Goal: Task Accomplishment & Management: Complete application form

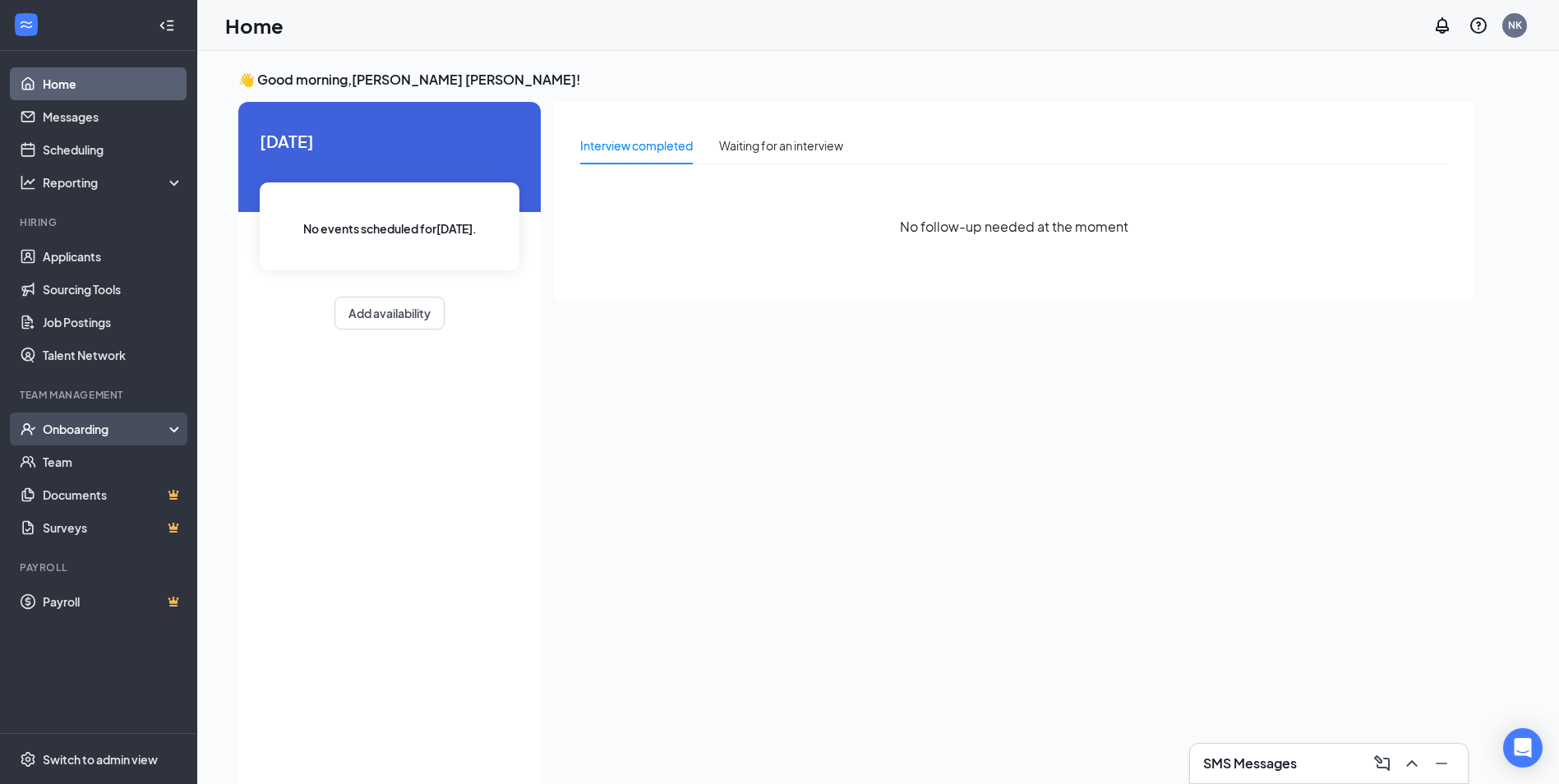
click at [81, 429] on div "Onboarding" at bounding box center [106, 429] width 127 height 17
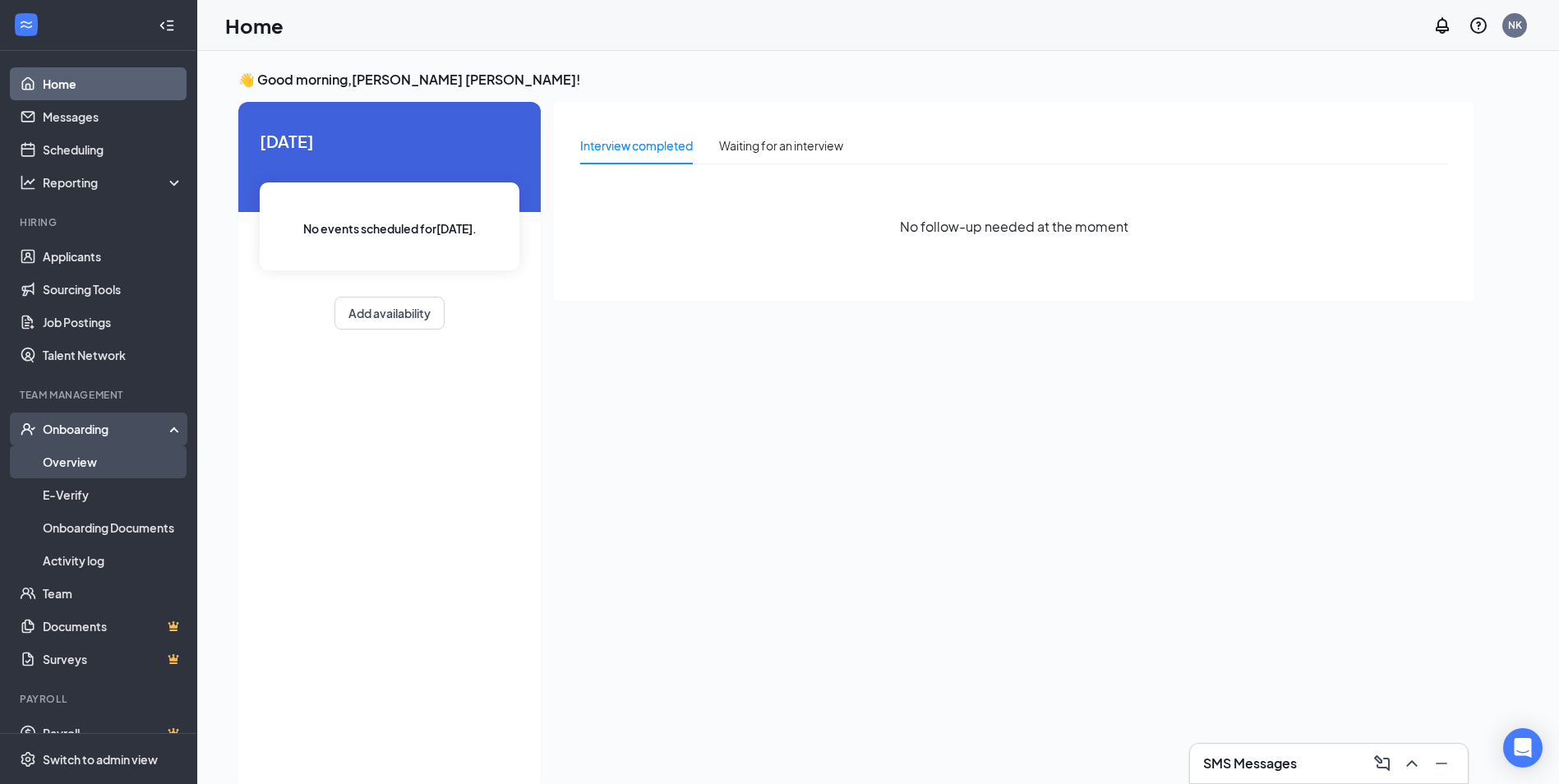
click at [124, 457] on link "Overview" at bounding box center [113, 461] width 140 height 33
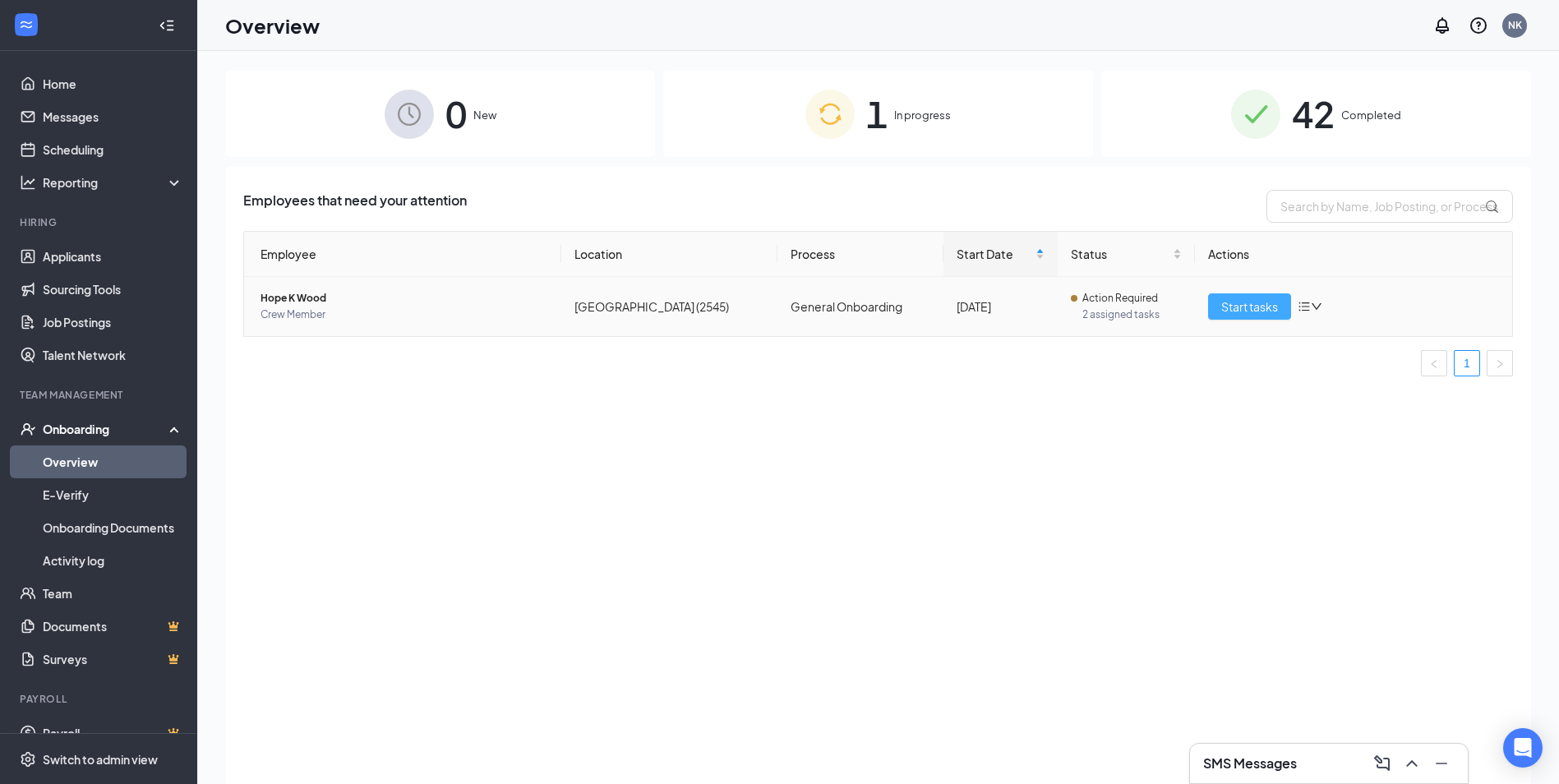
click at [1237, 314] on span "Start tasks" at bounding box center [1250, 307] width 57 height 18
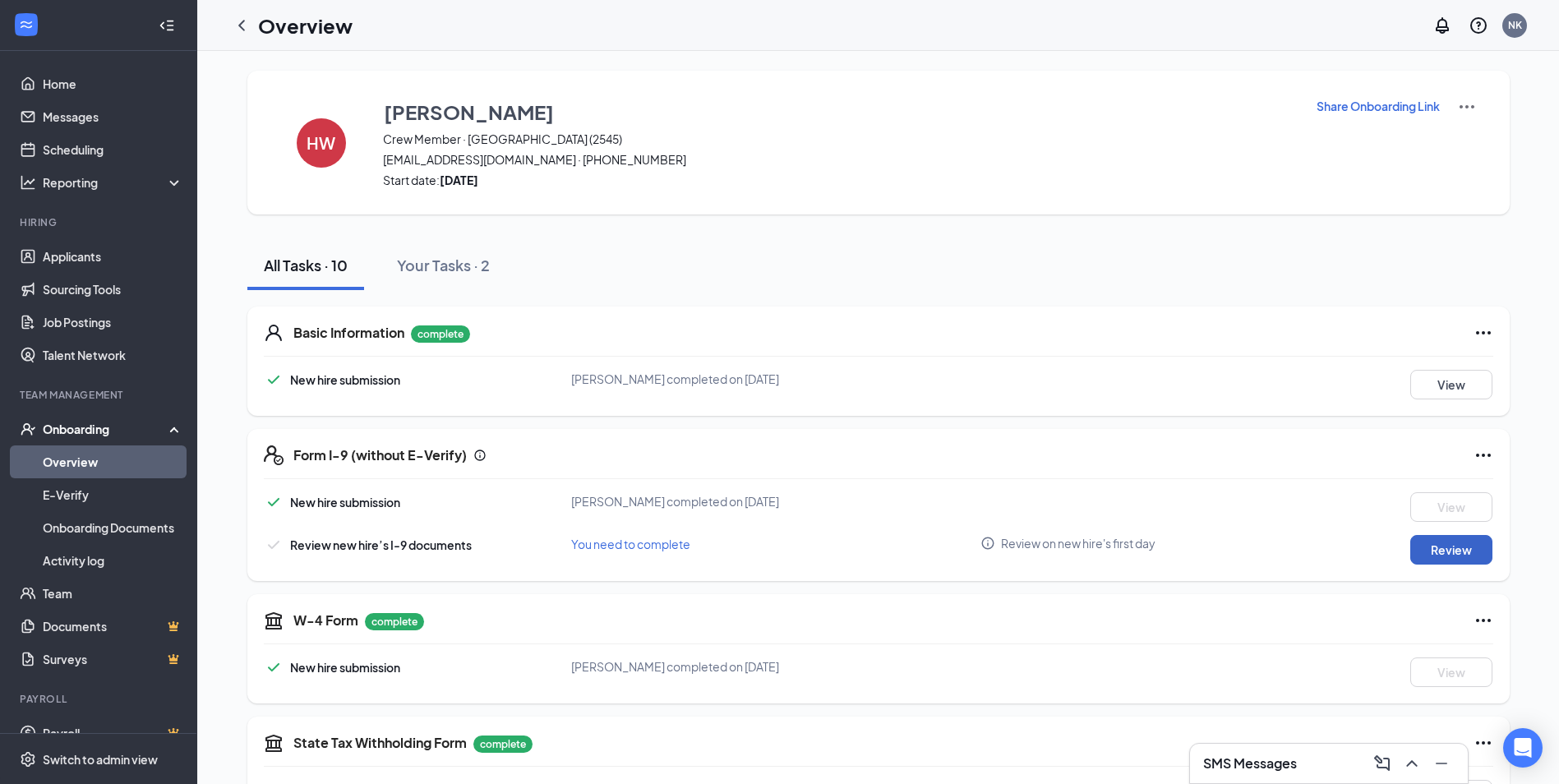
click at [1421, 550] on button "Review" at bounding box center [1451, 549] width 83 height 29
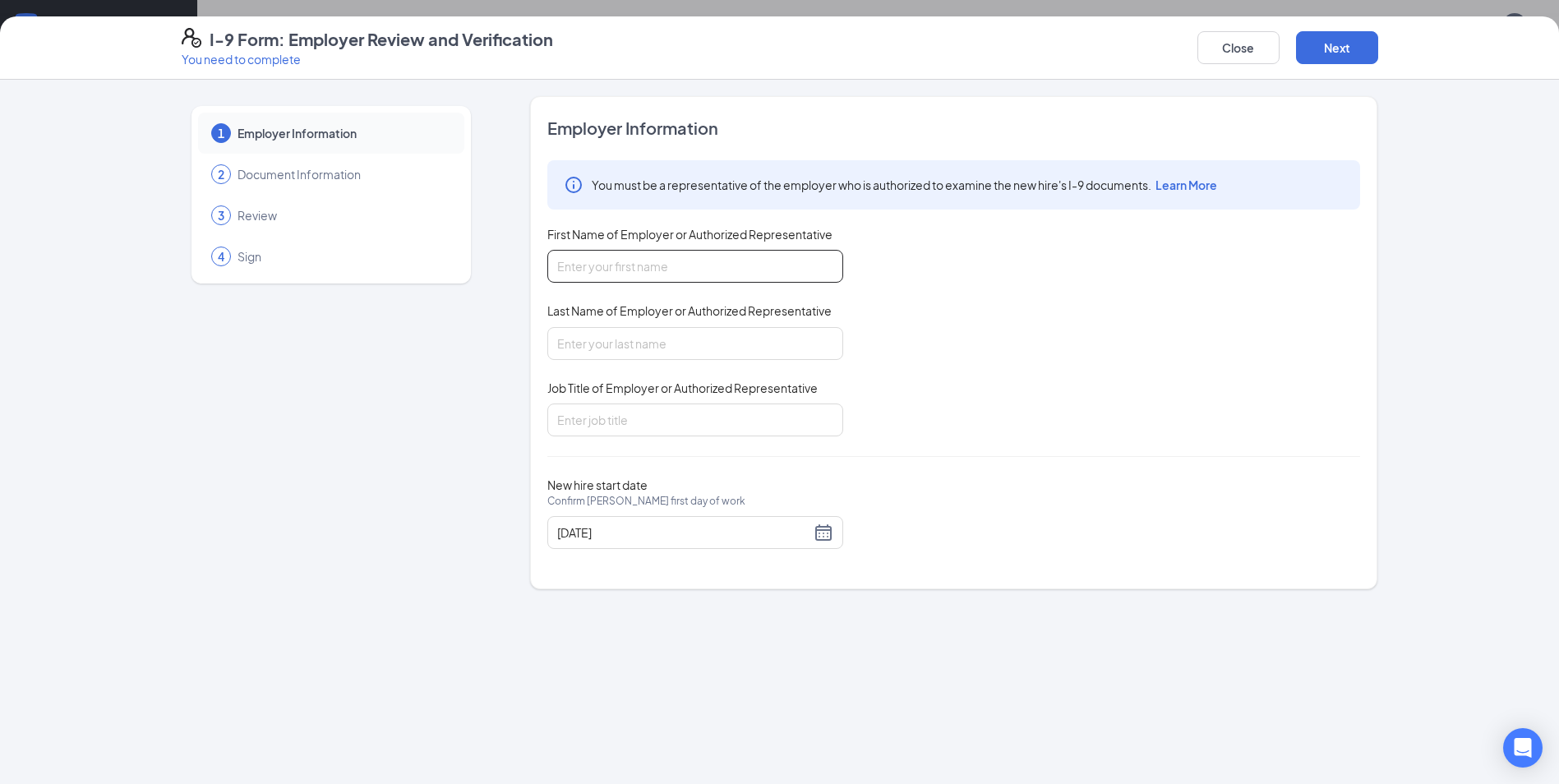
click at [635, 281] on input "First Name of Employer or Authorized Representative" at bounding box center [695, 266] width 296 height 33
type input "[PERSON_NAME]"
click at [617, 412] on input "Job Title of Employer or Authorized Representative" at bounding box center [695, 420] width 296 height 33
type input "General Manager"
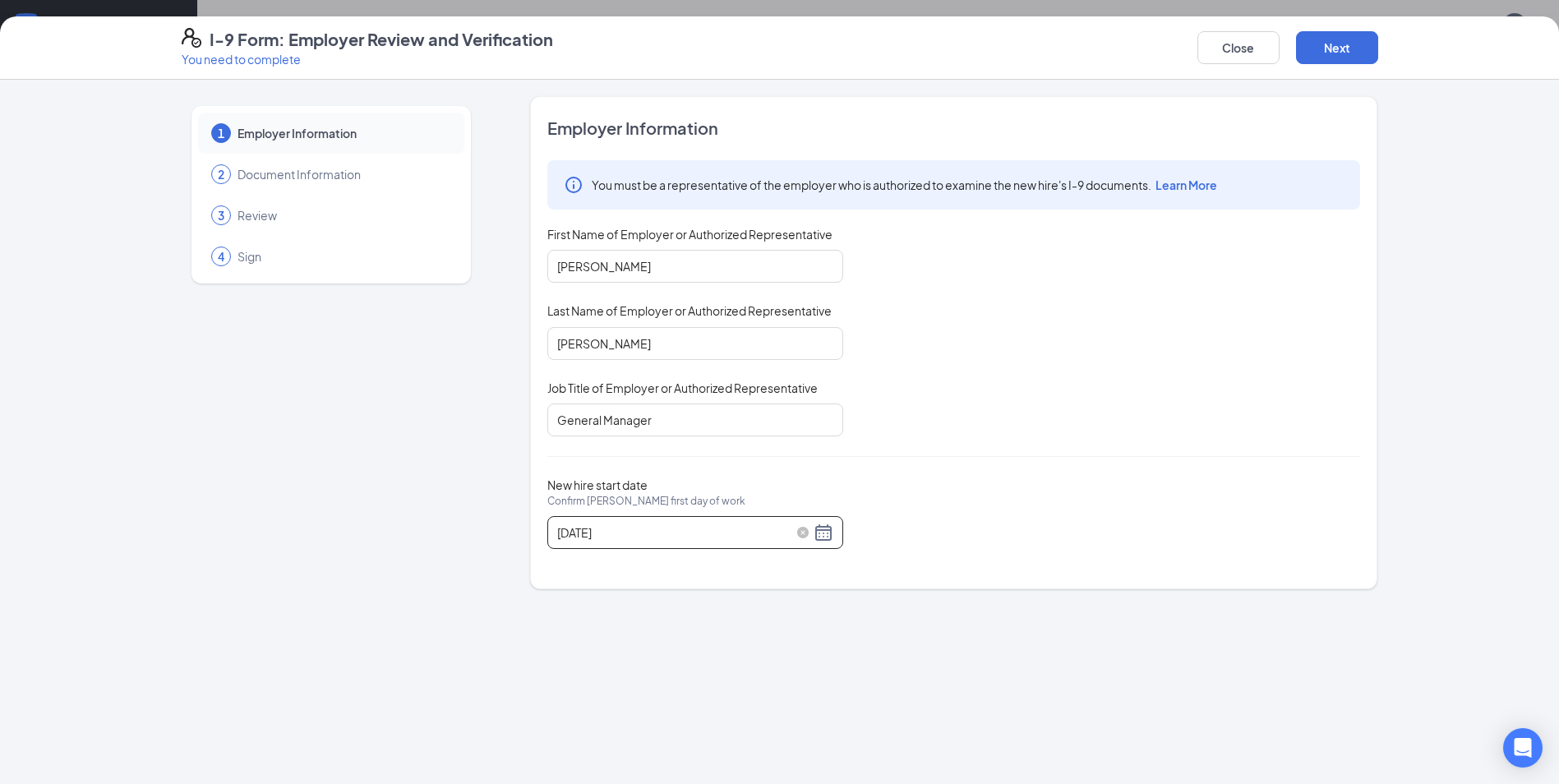
click at [817, 530] on div "[DATE]" at bounding box center [695, 533] width 276 height 20
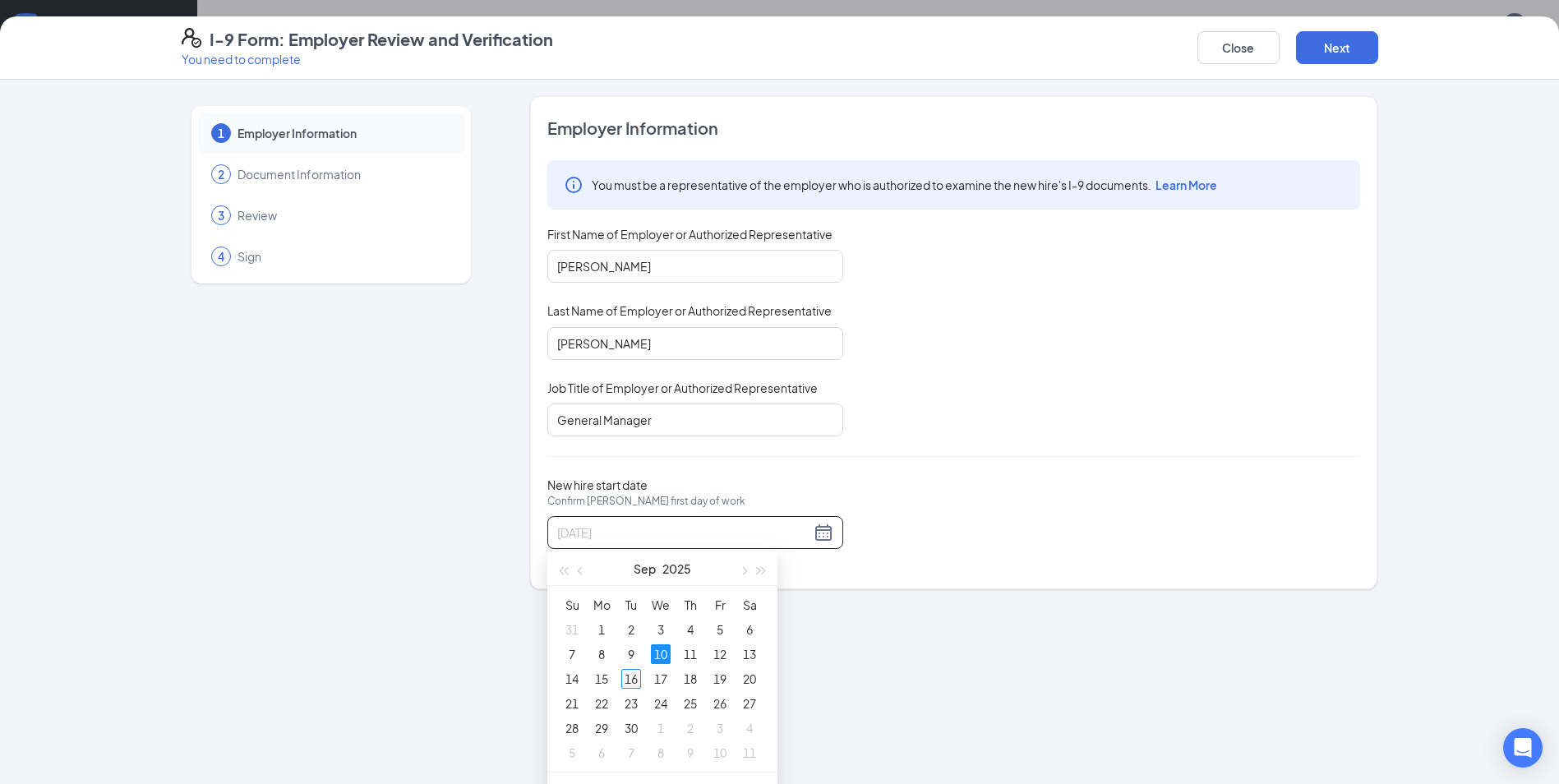
type input "[DATE]"
click at [633, 676] on div "16" at bounding box center [631, 679] width 20 height 20
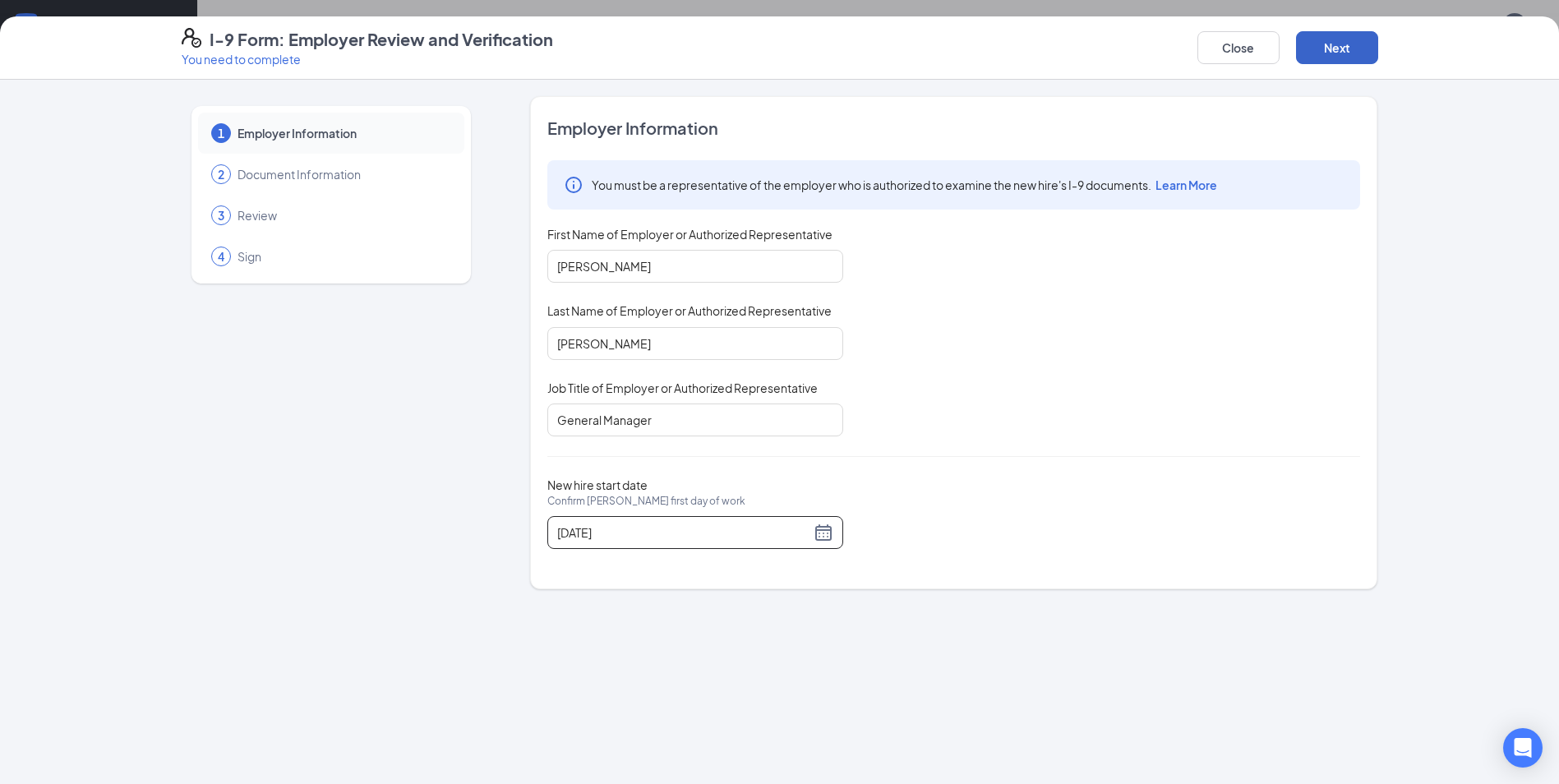
click at [1325, 38] on button "Next" at bounding box center [1337, 47] width 83 height 33
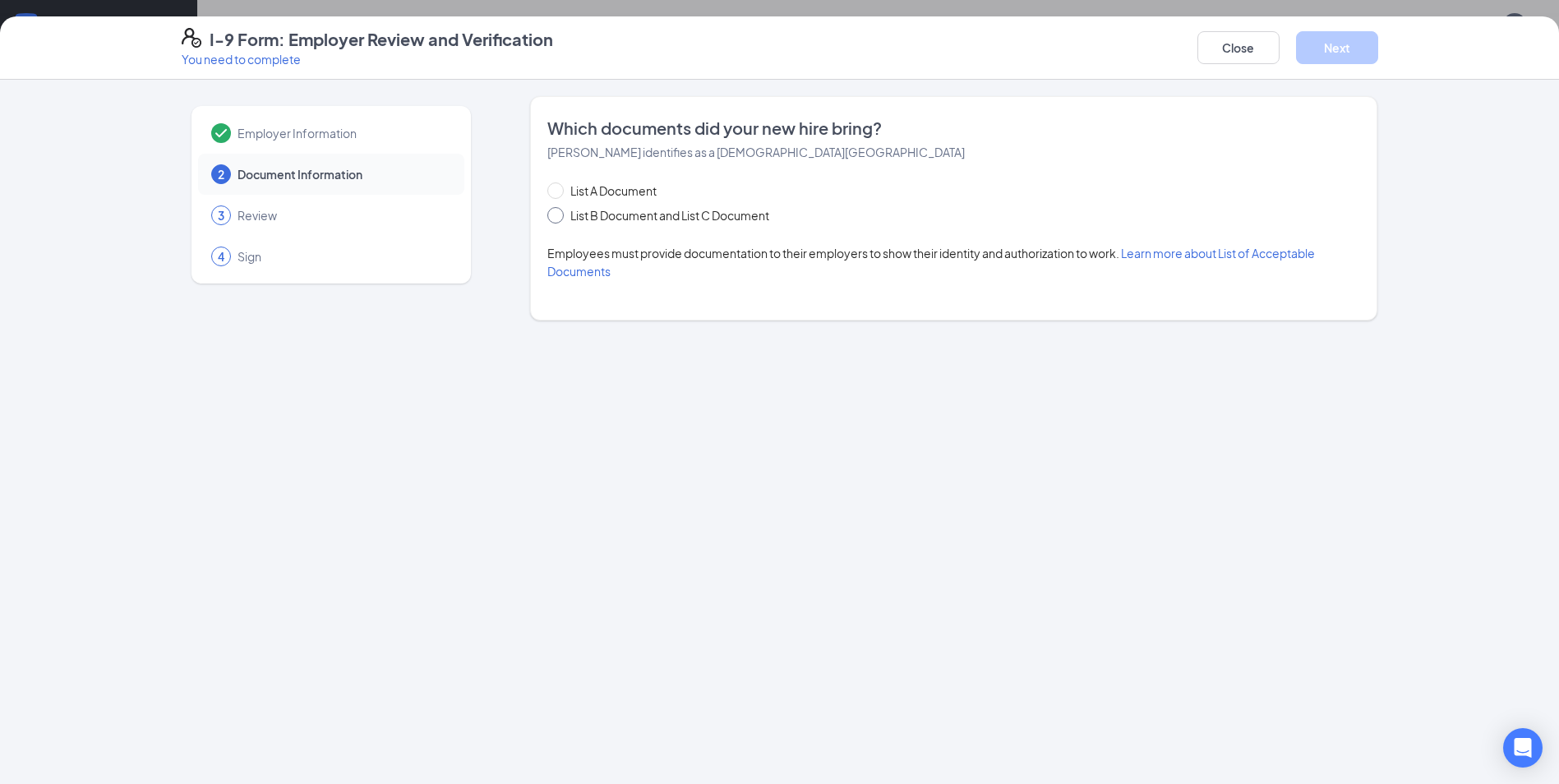
click at [583, 224] on span "List B Document and List C Document" at bounding box center [670, 215] width 212 height 18
click at [559, 219] on input "List B Document and List C Document" at bounding box center [553, 213] width 12 height 12
radio input "true"
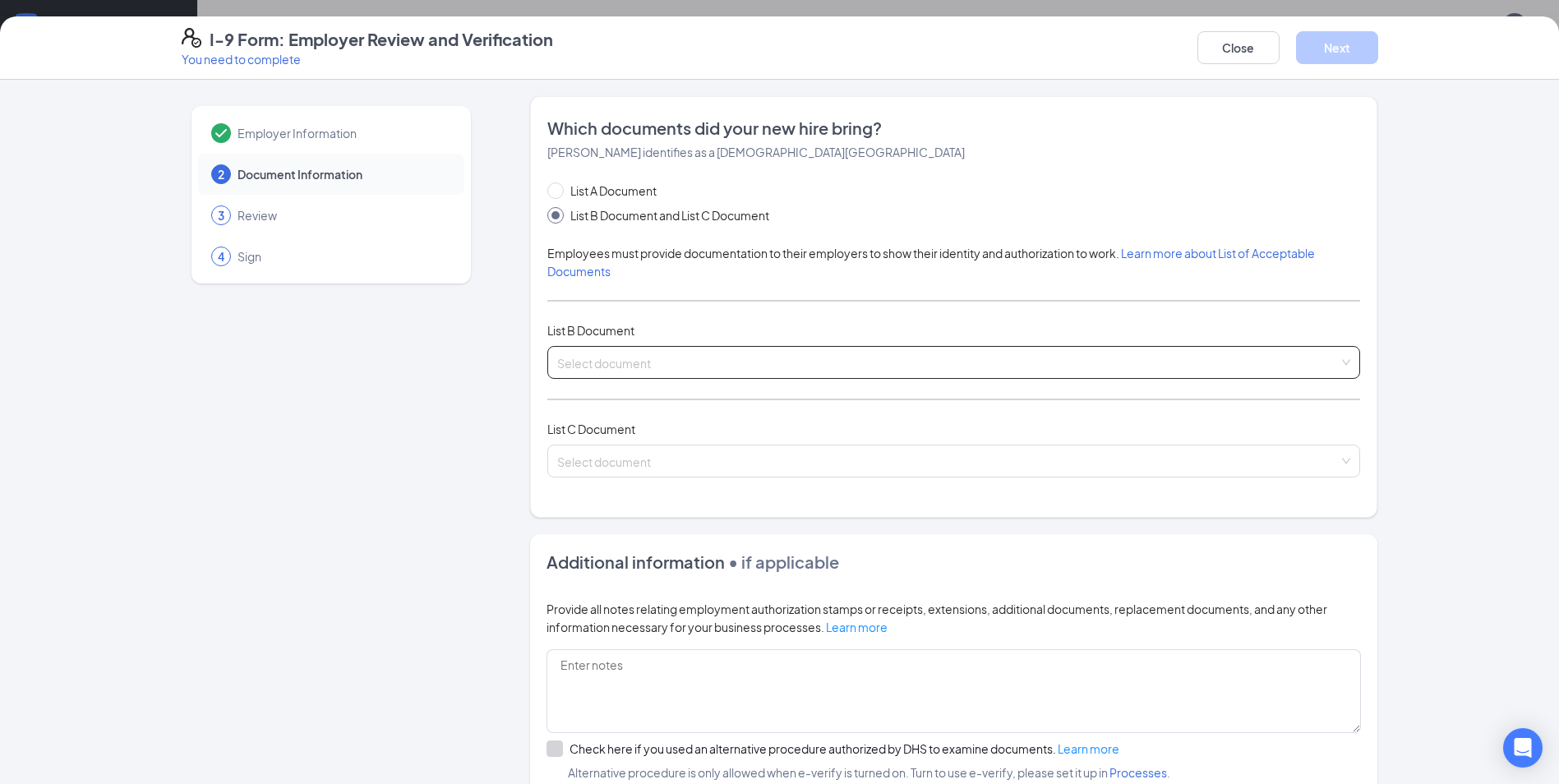
click at [617, 364] on input "search" at bounding box center [948, 359] width 782 height 25
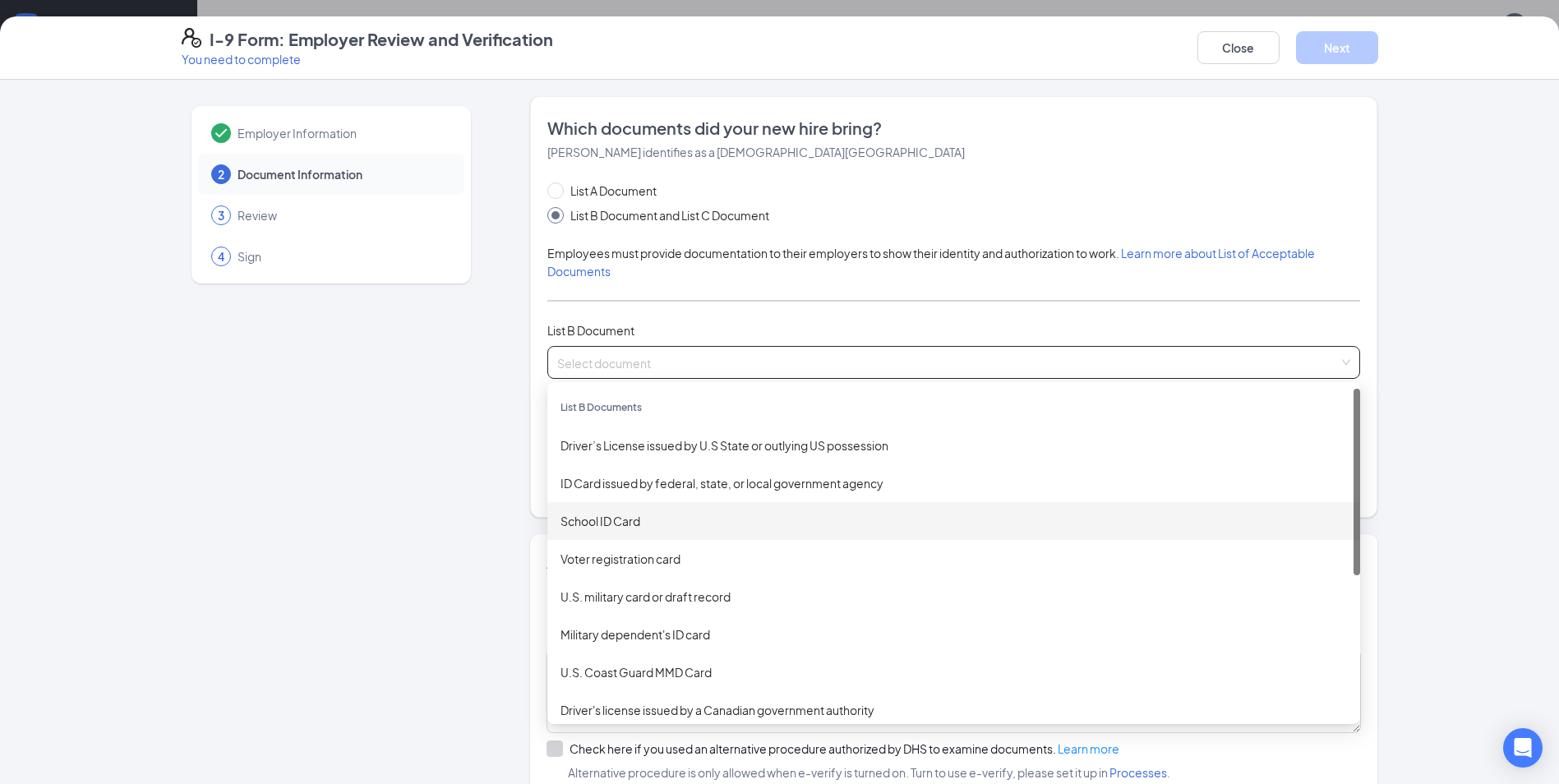
click at [678, 520] on div "School ID Card" at bounding box center [953, 521] width 787 height 18
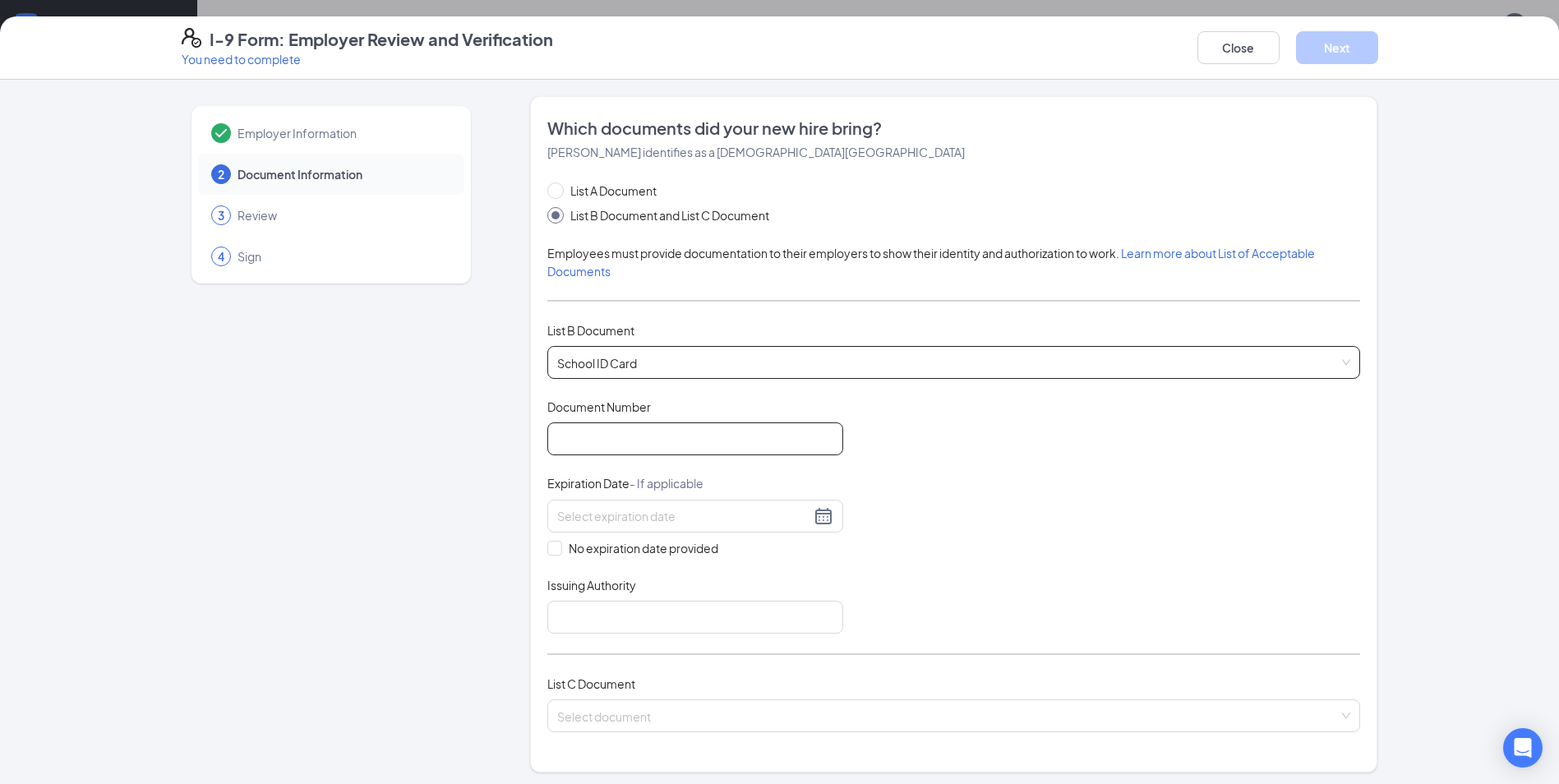
click at [636, 431] on input "Document Number" at bounding box center [695, 438] width 296 height 33
type input "[DATE]-[DATE]"
click at [547, 545] on input "No expiration date provided" at bounding box center [553, 546] width 12 height 12
checkbox input "true"
click at [591, 612] on input "Issuing Authority" at bounding box center [695, 620] width 296 height 33
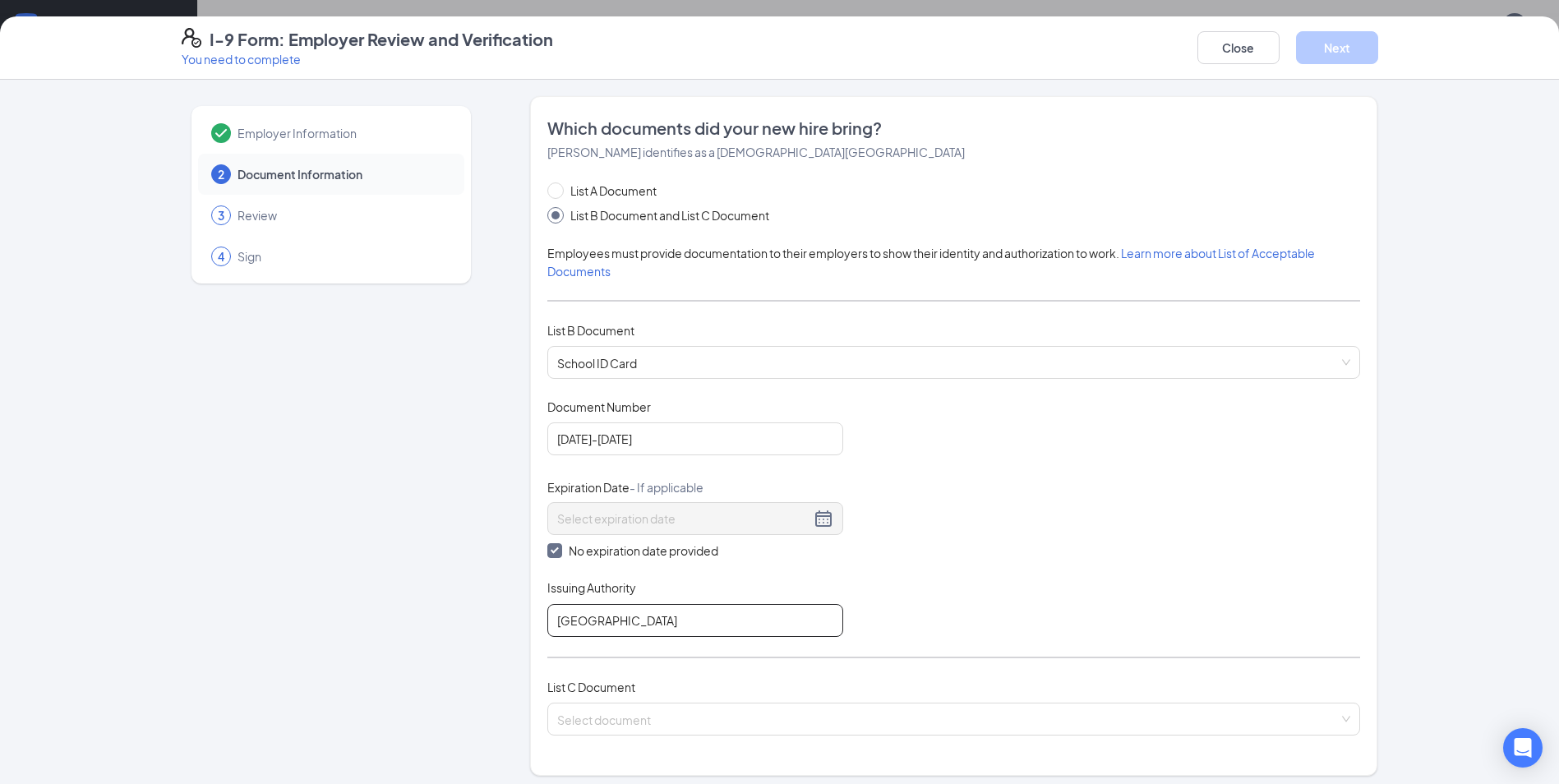
type input "[GEOGRAPHIC_DATA]"
click at [853, 606] on div "Document Title School ID Card Document Number [DATE]-[DATE] Expiration Date - I…" at bounding box center [953, 518] width 812 height 239
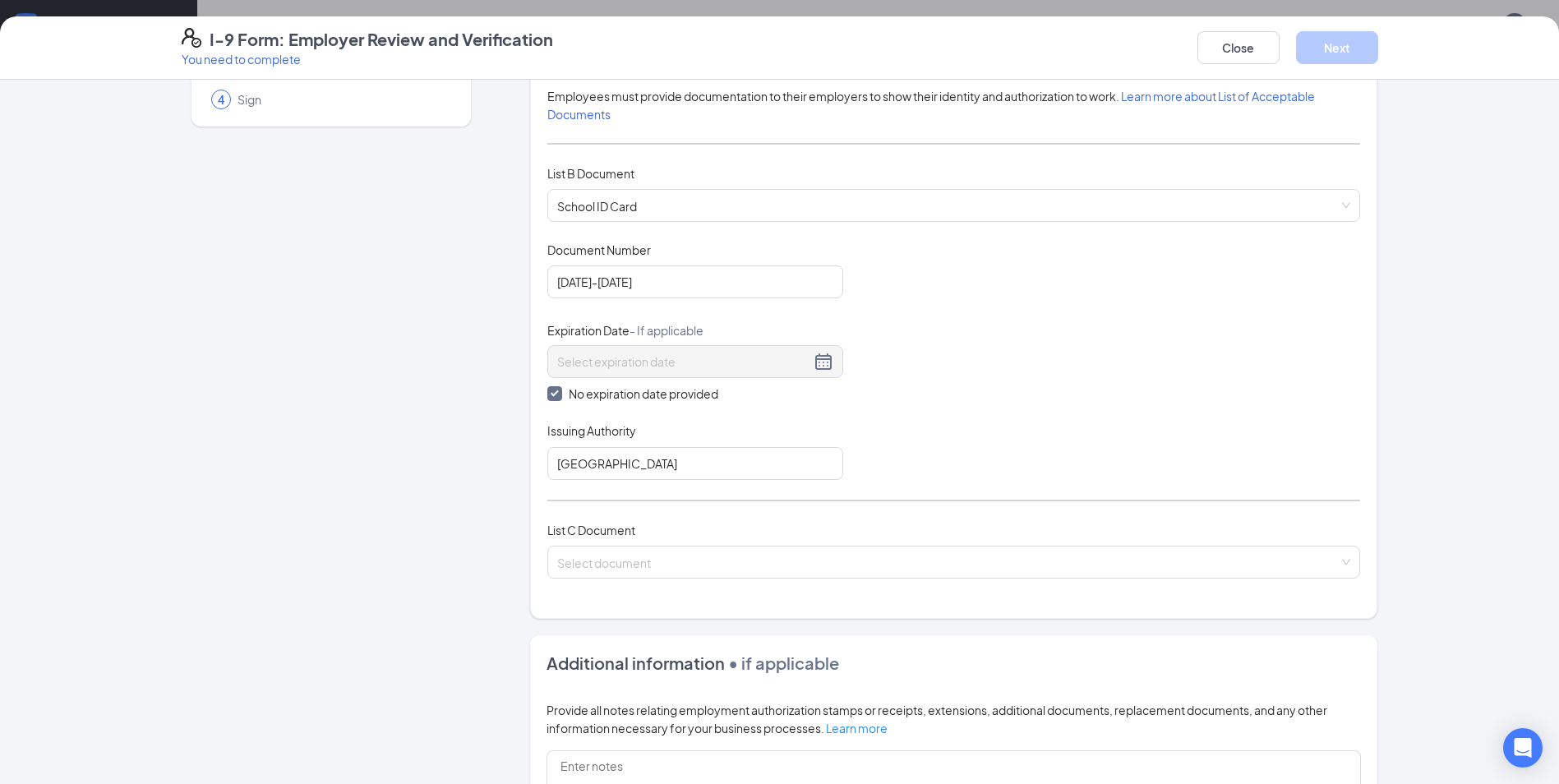
scroll to position [247, 0]
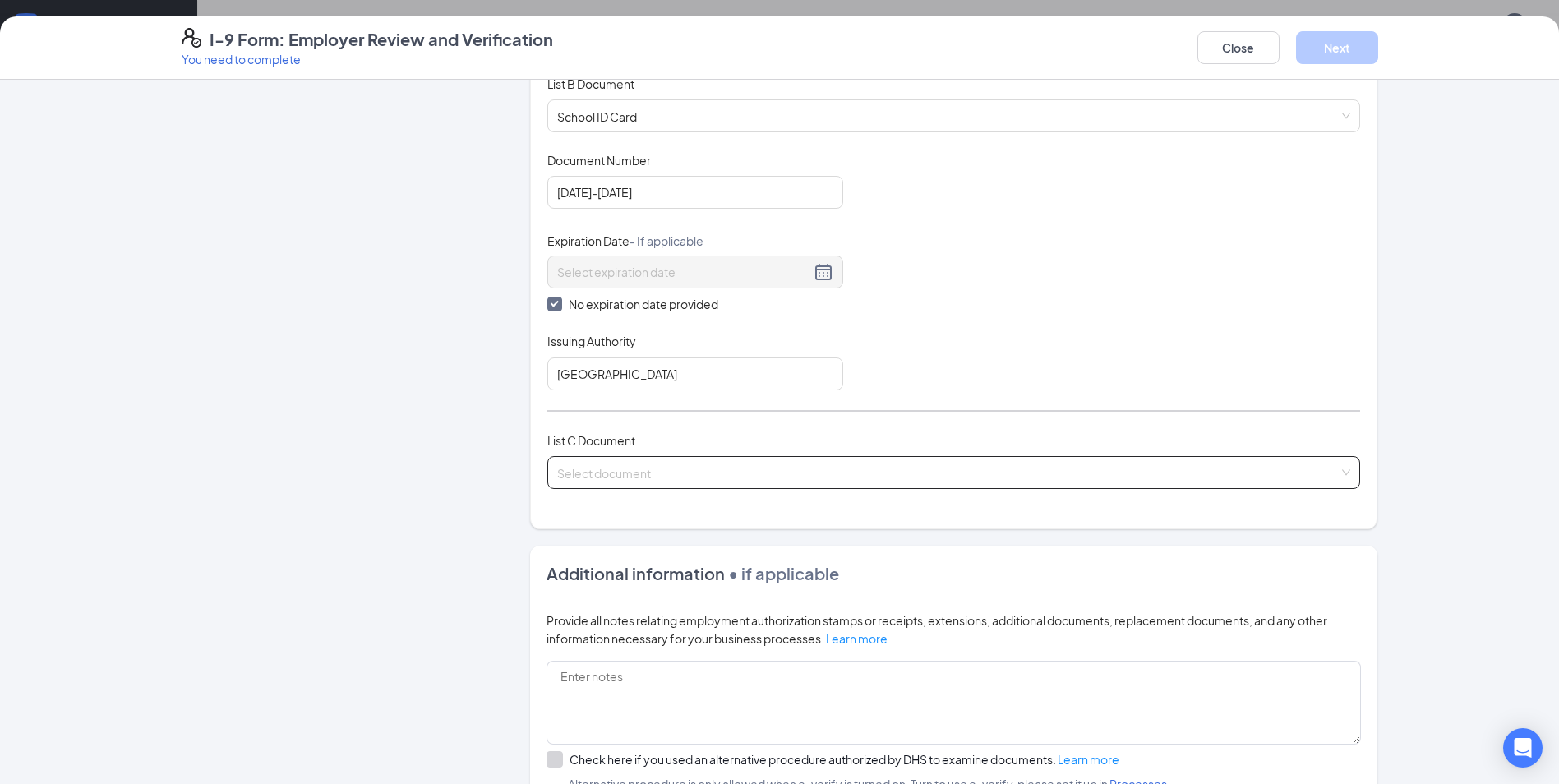
click at [690, 466] on input "search" at bounding box center [948, 470] width 782 height 25
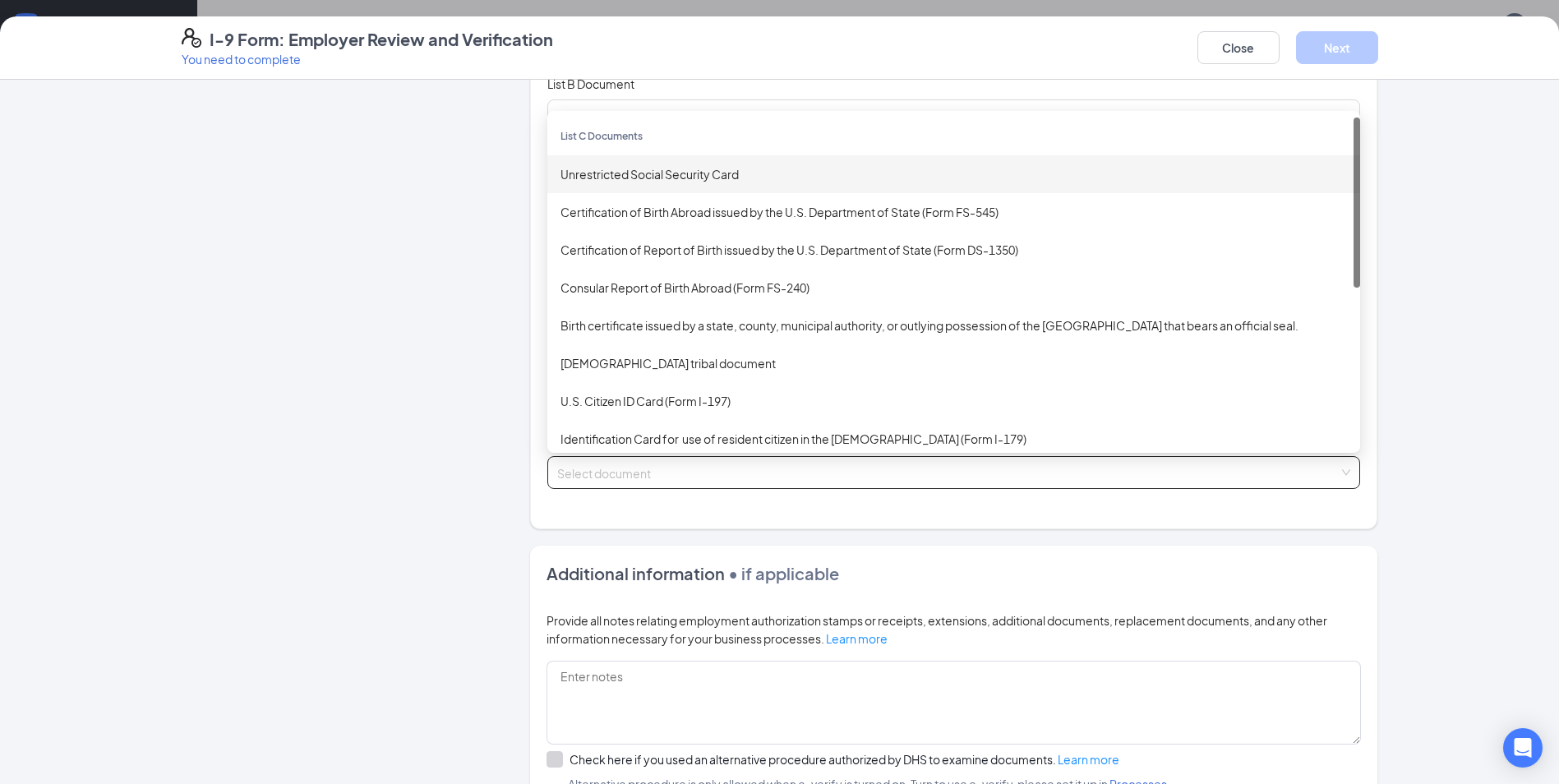
click at [619, 165] on div "Unrestricted Social Security Card" at bounding box center [953, 174] width 787 height 18
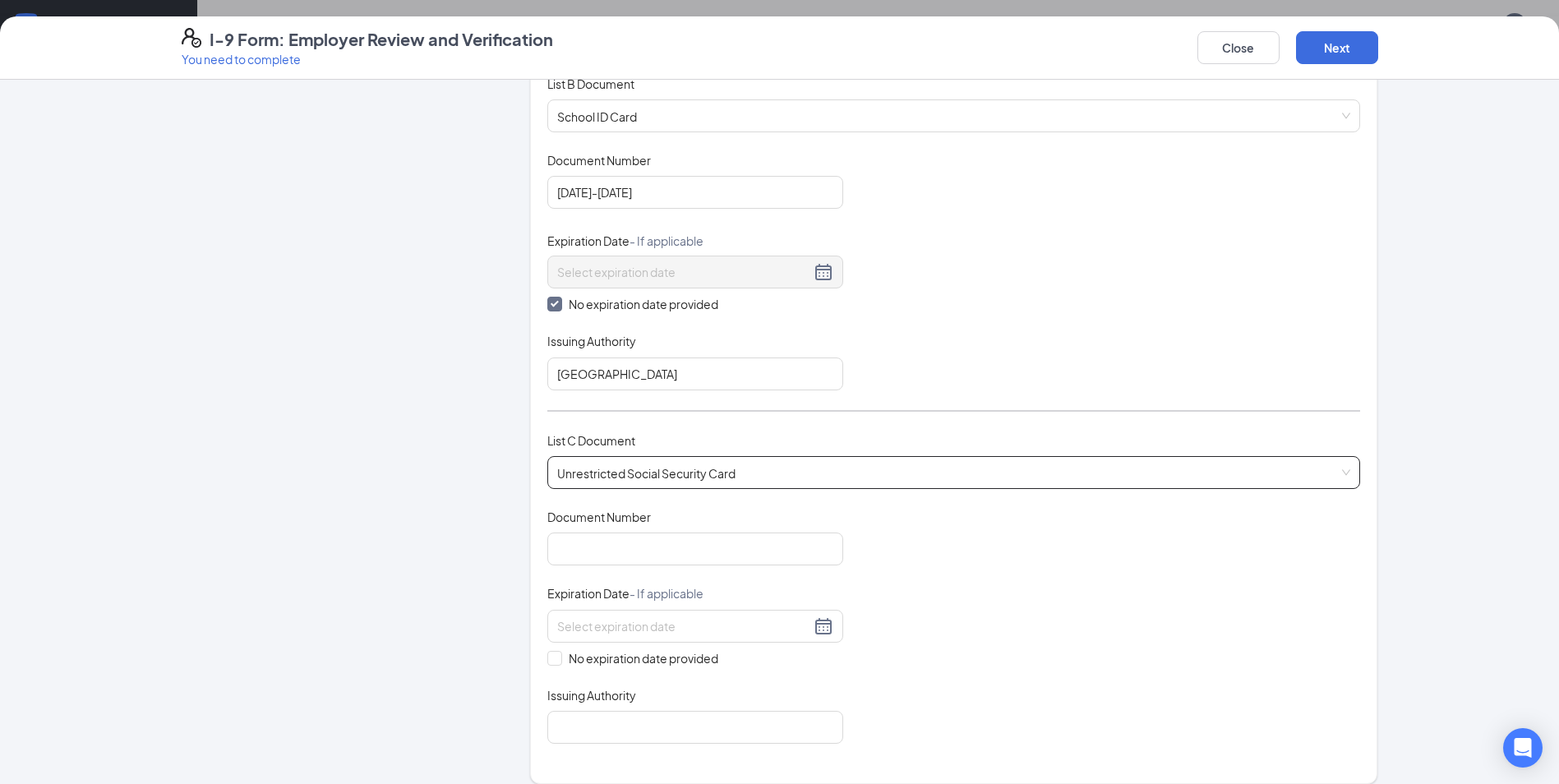
click at [775, 530] on div "Document Number" at bounding box center [695, 520] width 296 height 24
drag, startPoint x: 772, startPoint y: 532, endPoint x: 779, endPoint y: 528, distance: 8.1
click at [776, 529] on div "Document Number" at bounding box center [695, 537] width 296 height 57
type input "314-35-2851"
click at [562, 651] on span "No expiration date provided" at bounding box center [643, 658] width 163 height 18
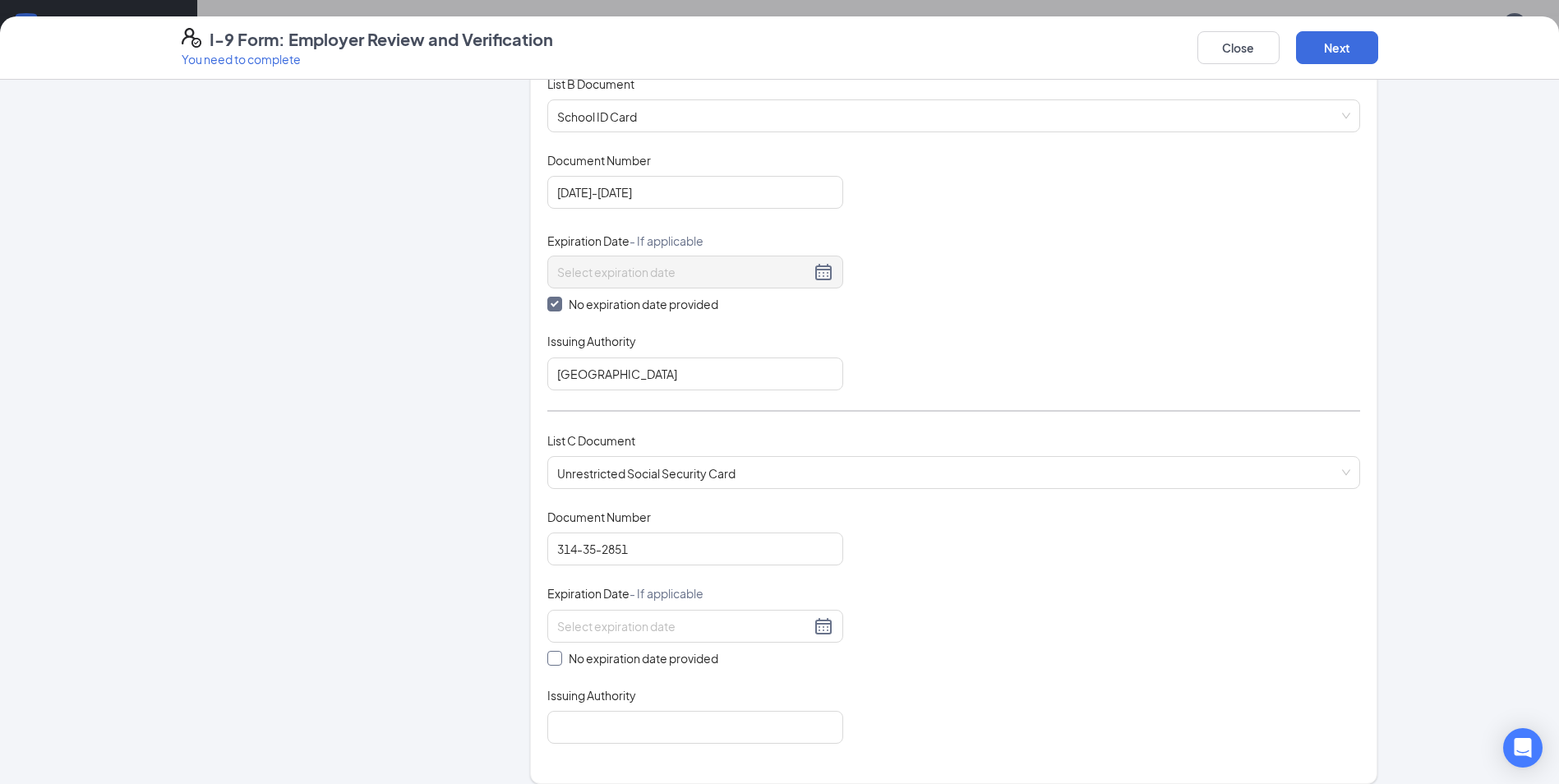
click at [556, 651] on input "No expiration date provided" at bounding box center [553, 656] width 12 height 12
checkbox input "true"
click at [587, 730] on input "Issuing Authority" at bounding box center [695, 730] width 296 height 33
type input "Social Security Administration"
click at [536, 743] on div "Which documents did your new hire bring? [PERSON_NAME] identifies as a [DEMOGRA…" at bounding box center [953, 319] width 847 height 937
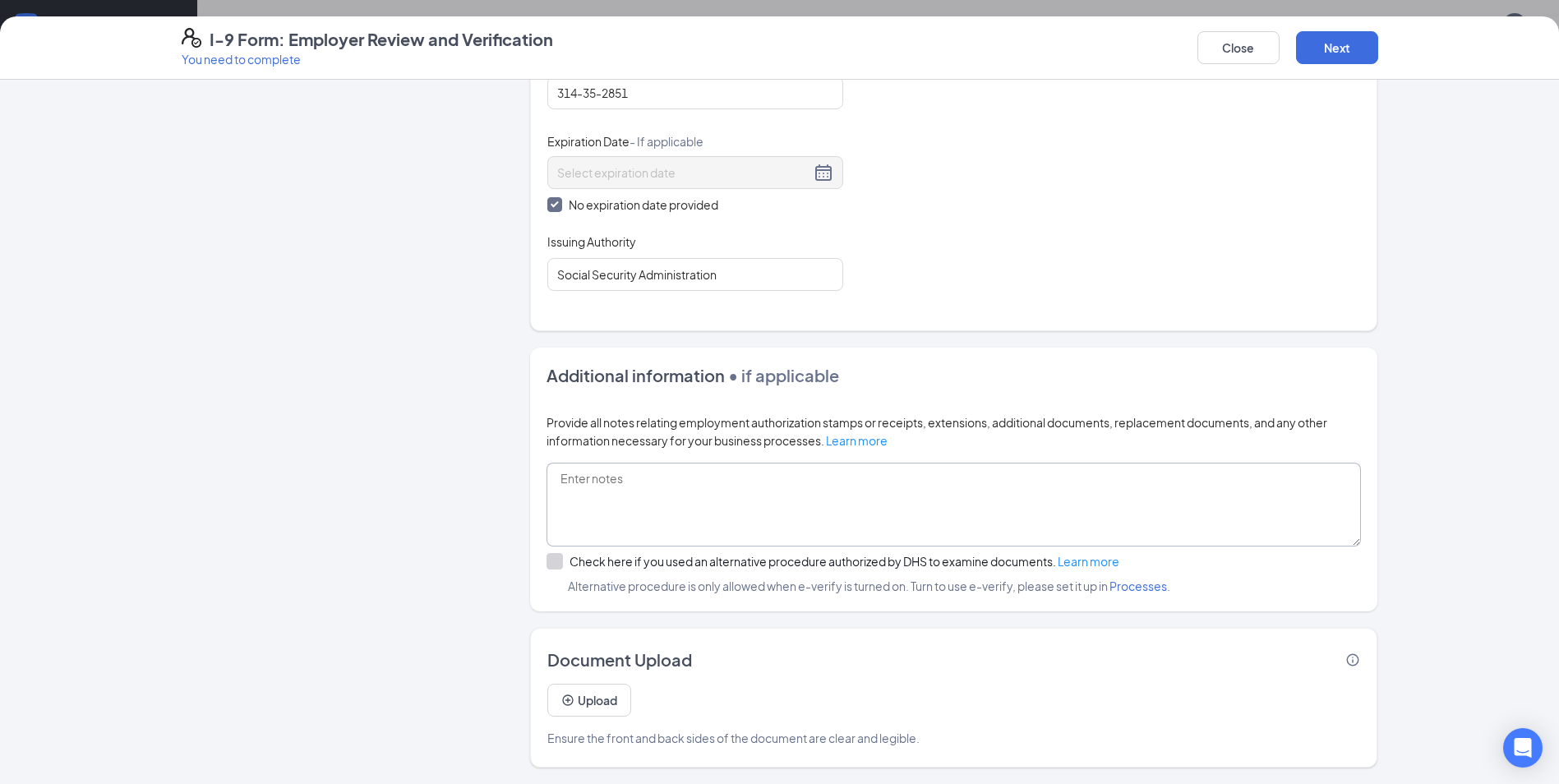
scroll to position [164, 0]
click at [1346, 51] on button "Next" at bounding box center [1337, 47] width 83 height 33
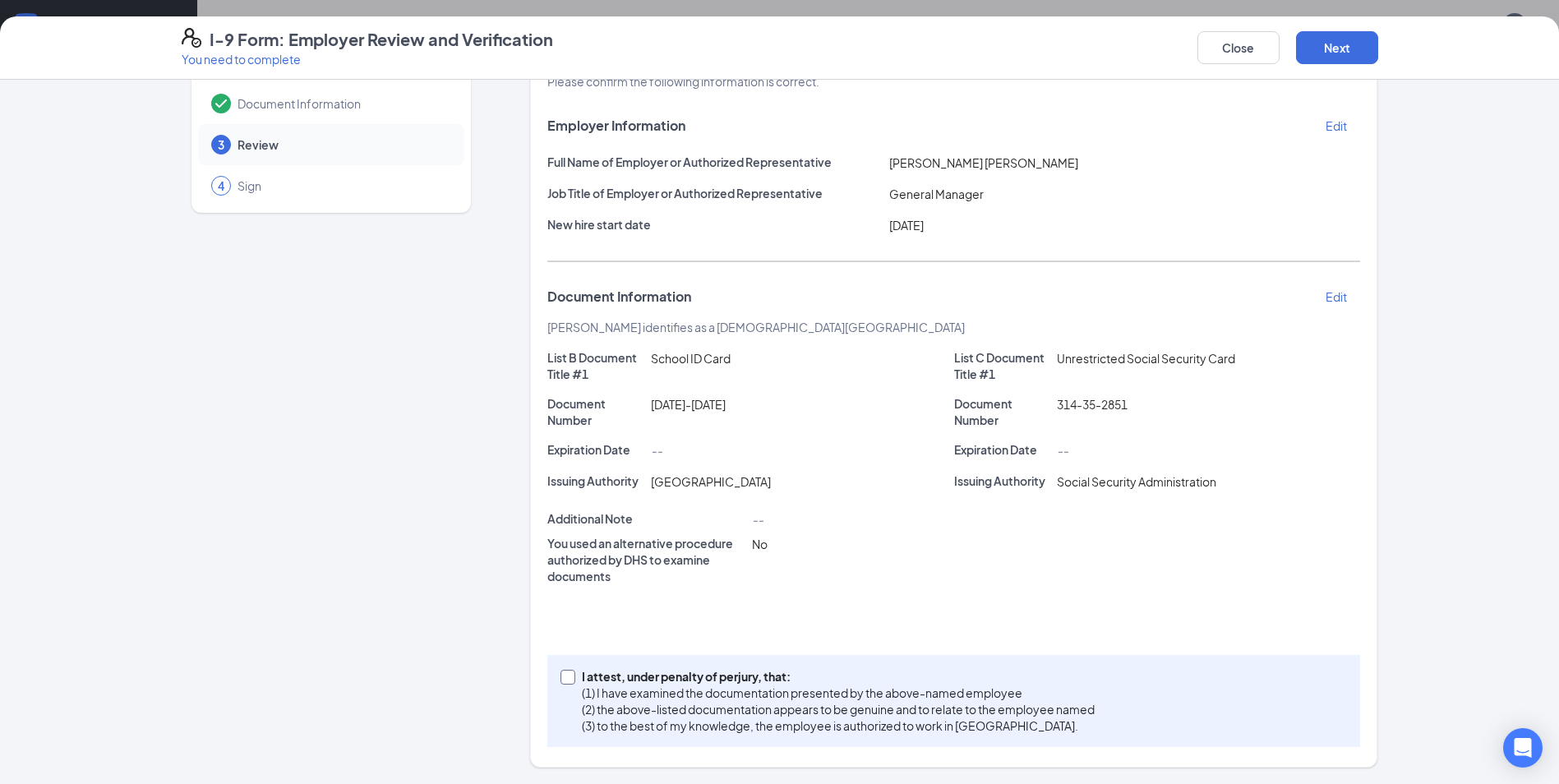
click at [561, 676] on input "I attest, under penalty of [PERSON_NAME], that: (1) I have examined the documen…" at bounding box center [566, 676] width 12 height 12
checkbox input "true"
click at [1347, 52] on button "Next" at bounding box center [1337, 47] width 83 height 33
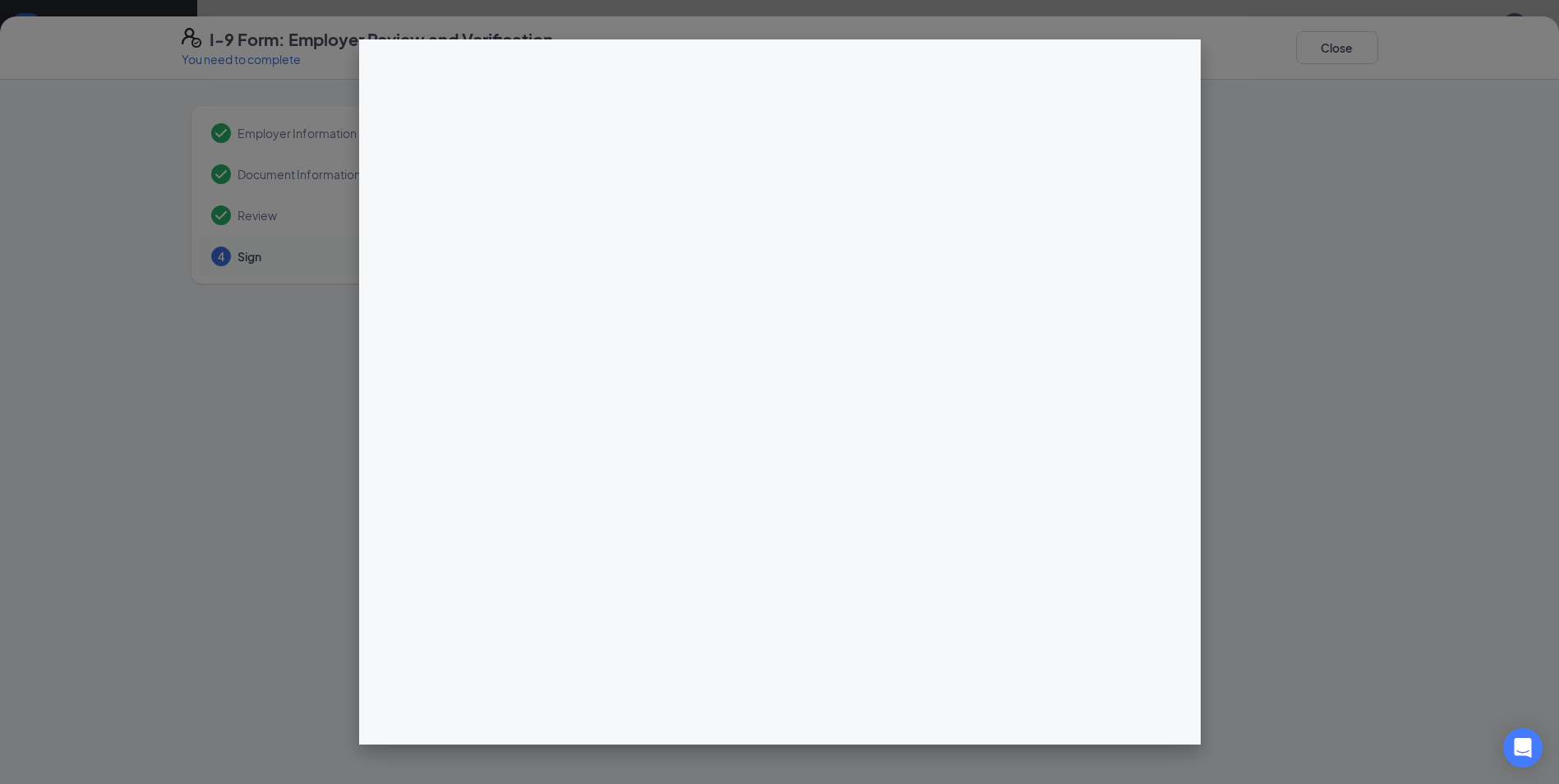
click at [782, 243] on div "I-9 Form: Employer Review and Verification You need to complete Close Employer …" at bounding box center [779, 392] width 1559 height 784
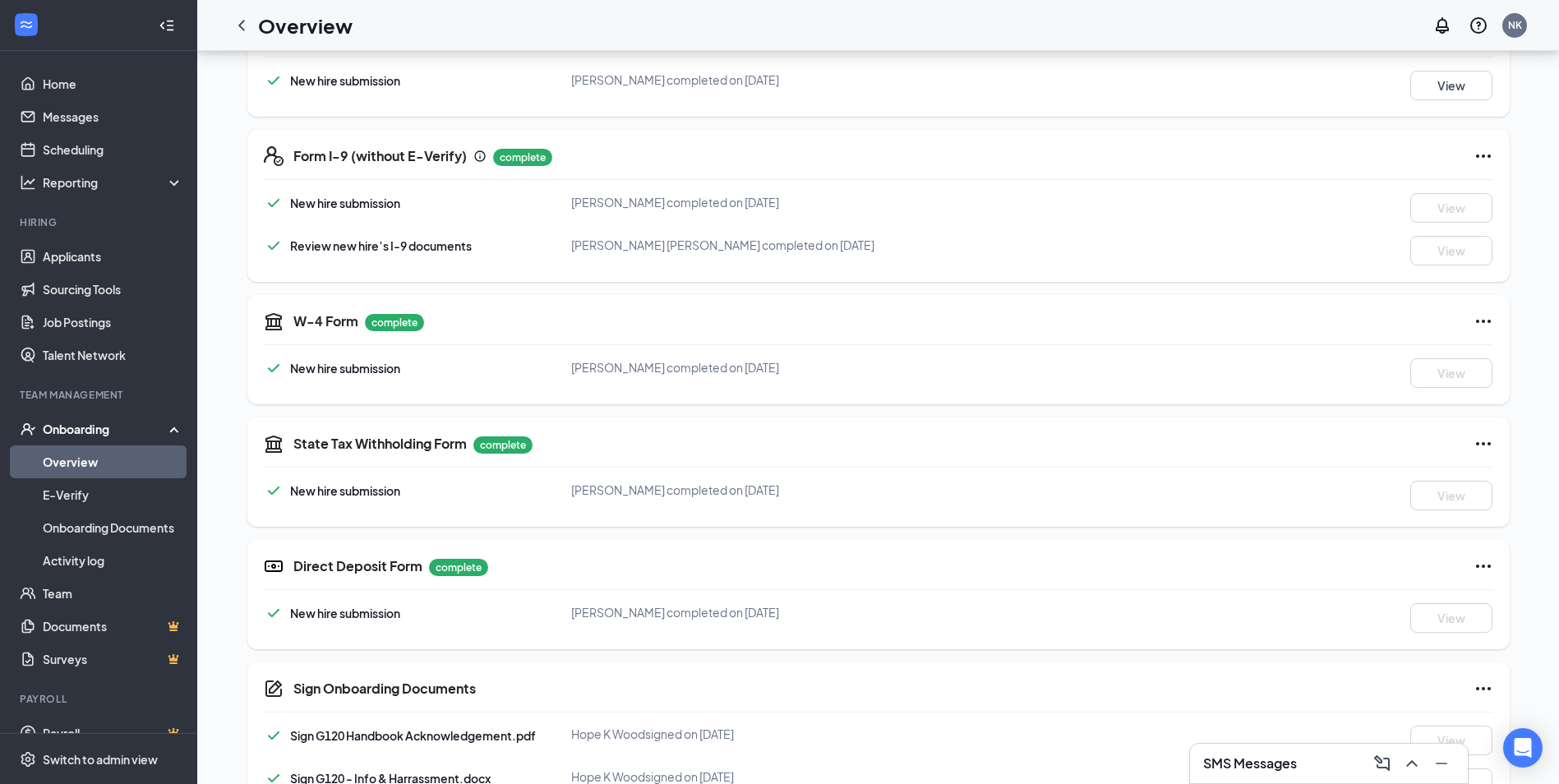
scroll to position [435, 0]
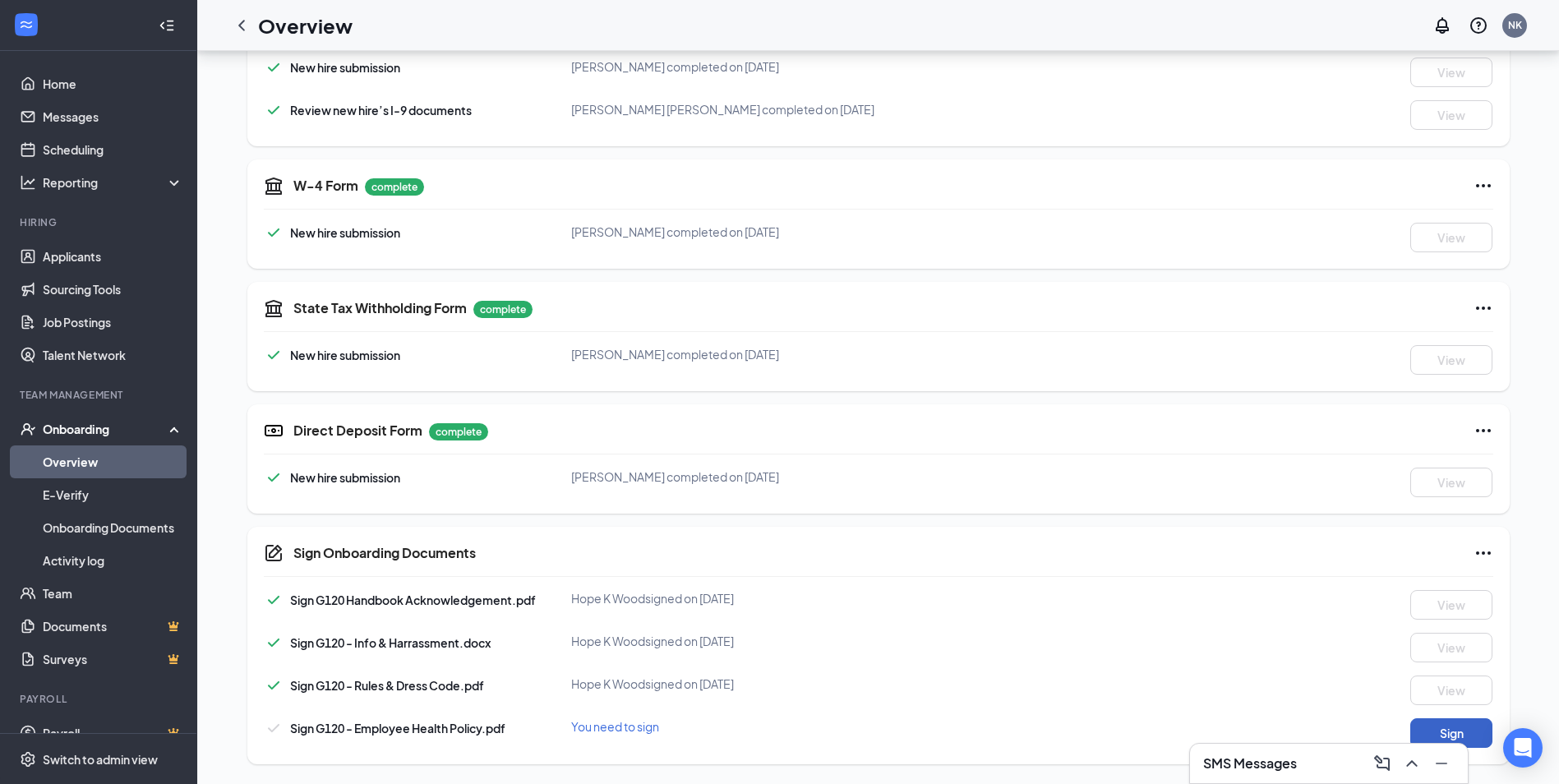
click at [1450, 735] on button "Sign" at bounding box center [1451, 732] width 83 height 29
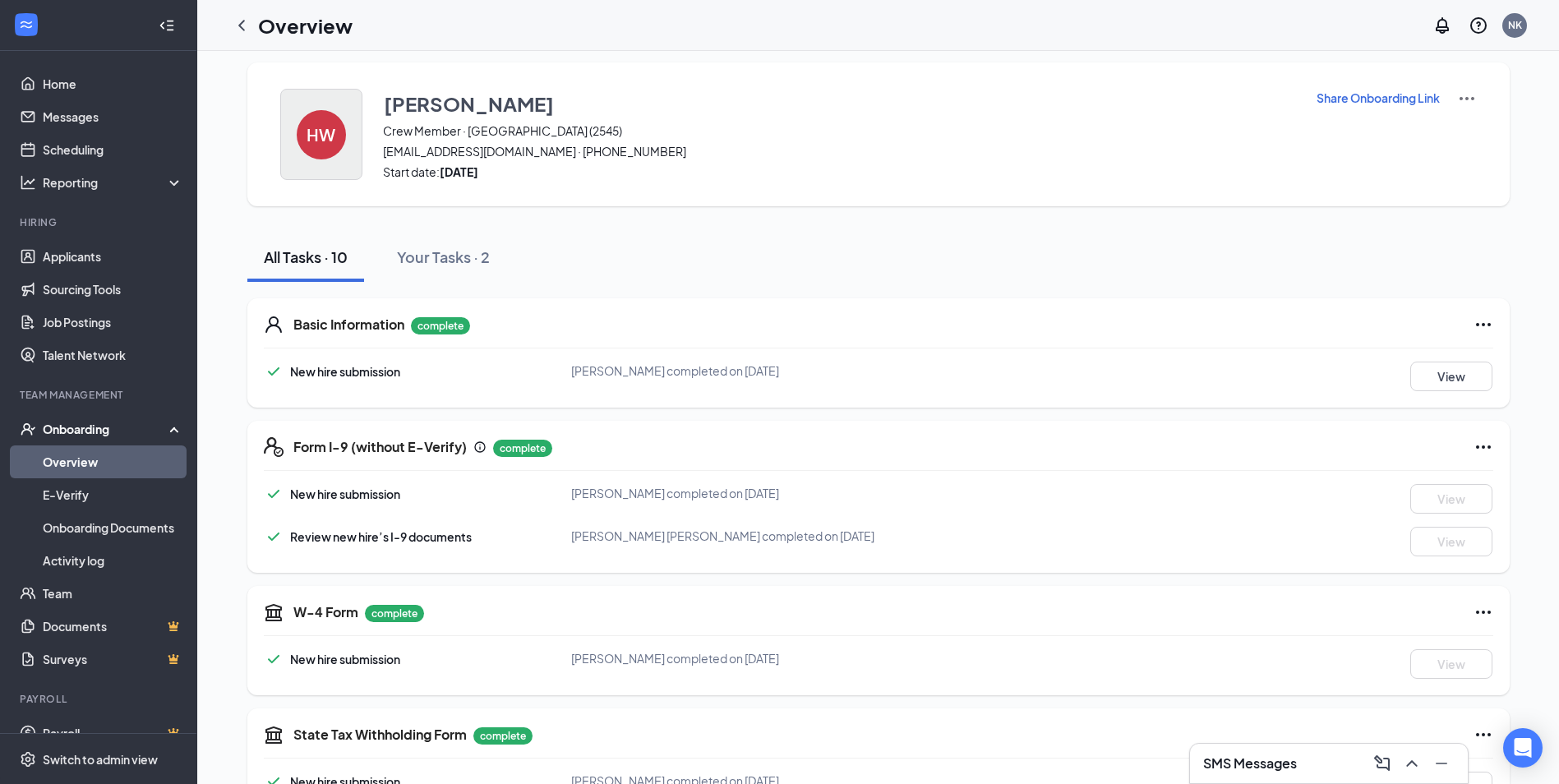
scroll to position [0, 0]
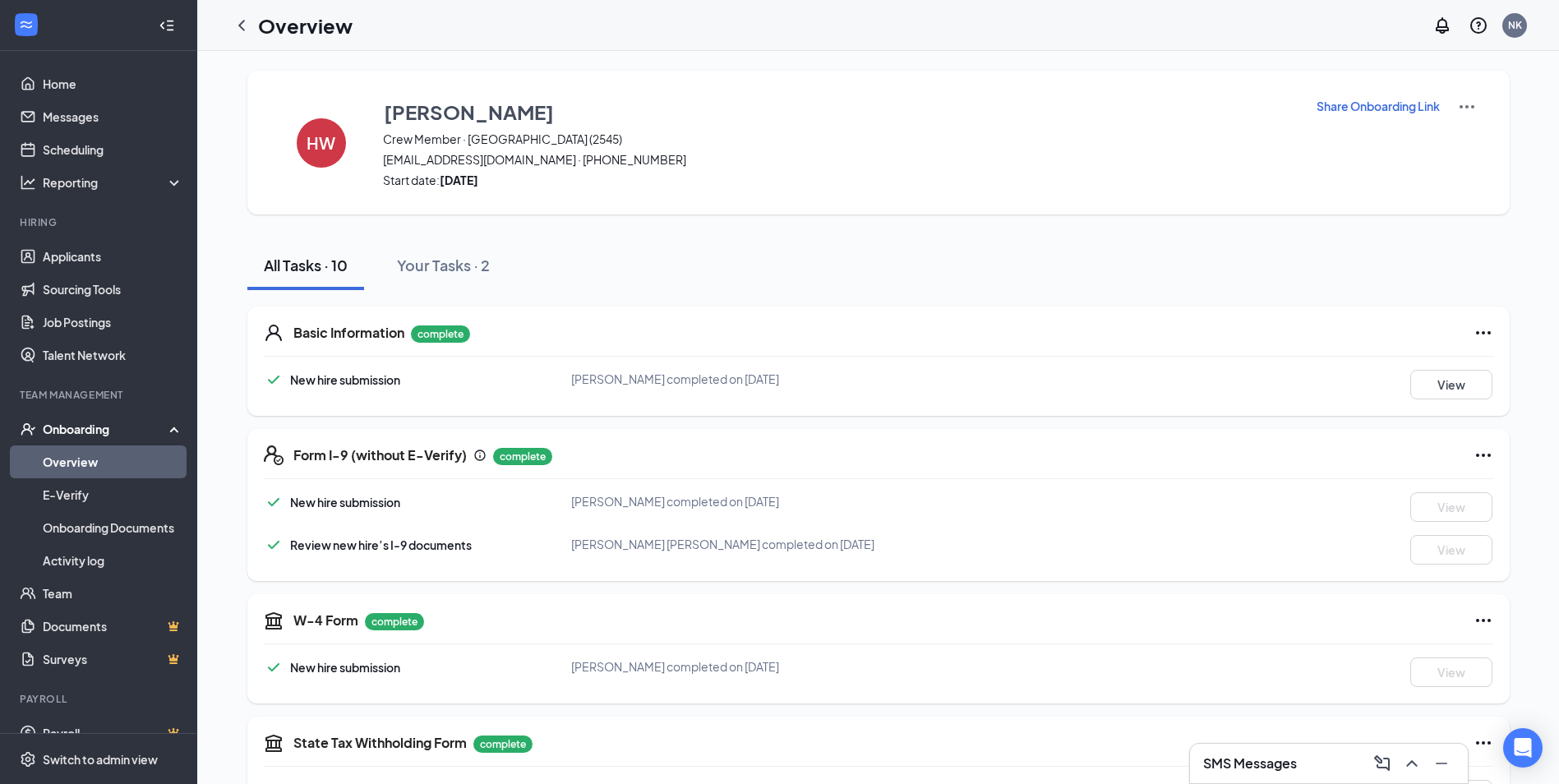
click at [67, 454] on link "Overview" at bounding box center [113, 461] width 140 height 33
